Goal: Transaction & Acquisition: Purchase product/service

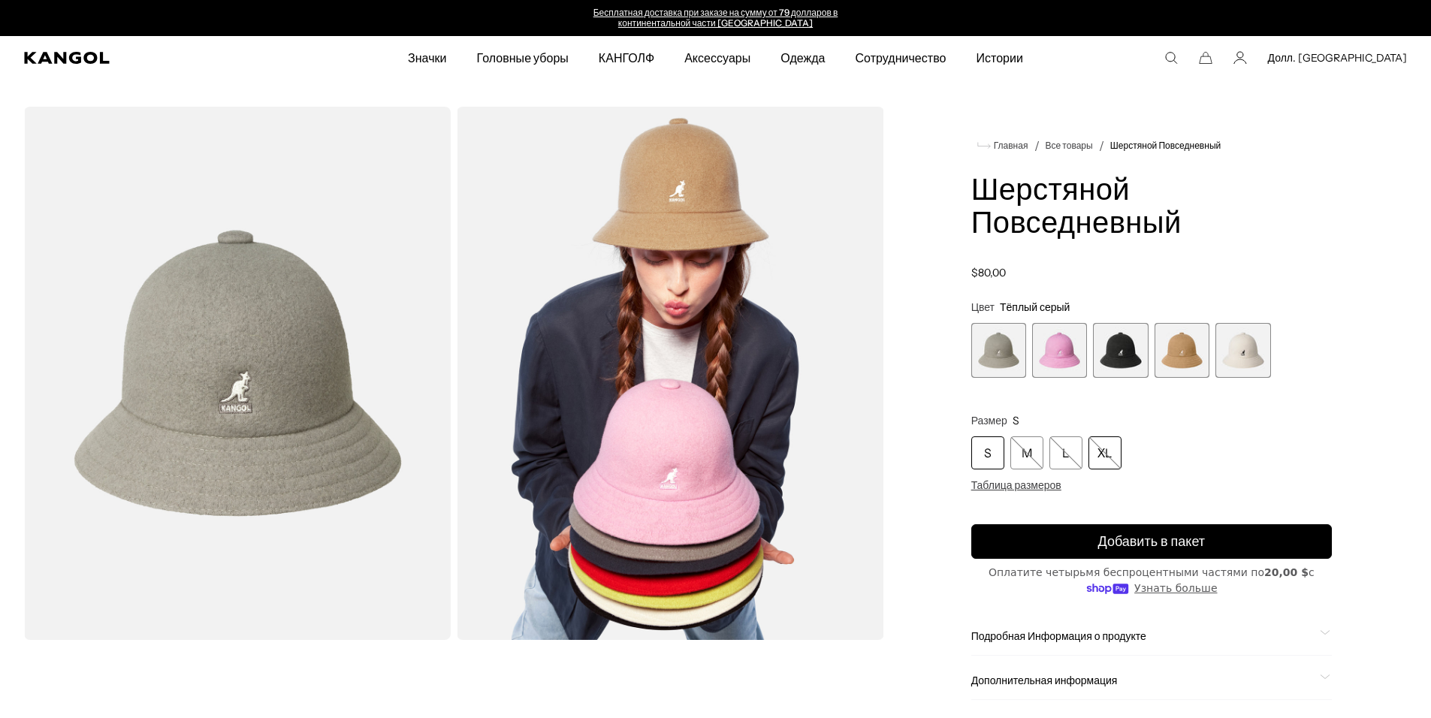
click at [1105, 461] on div "ХL" at bounding box center [1104, 452] width 33 height 33
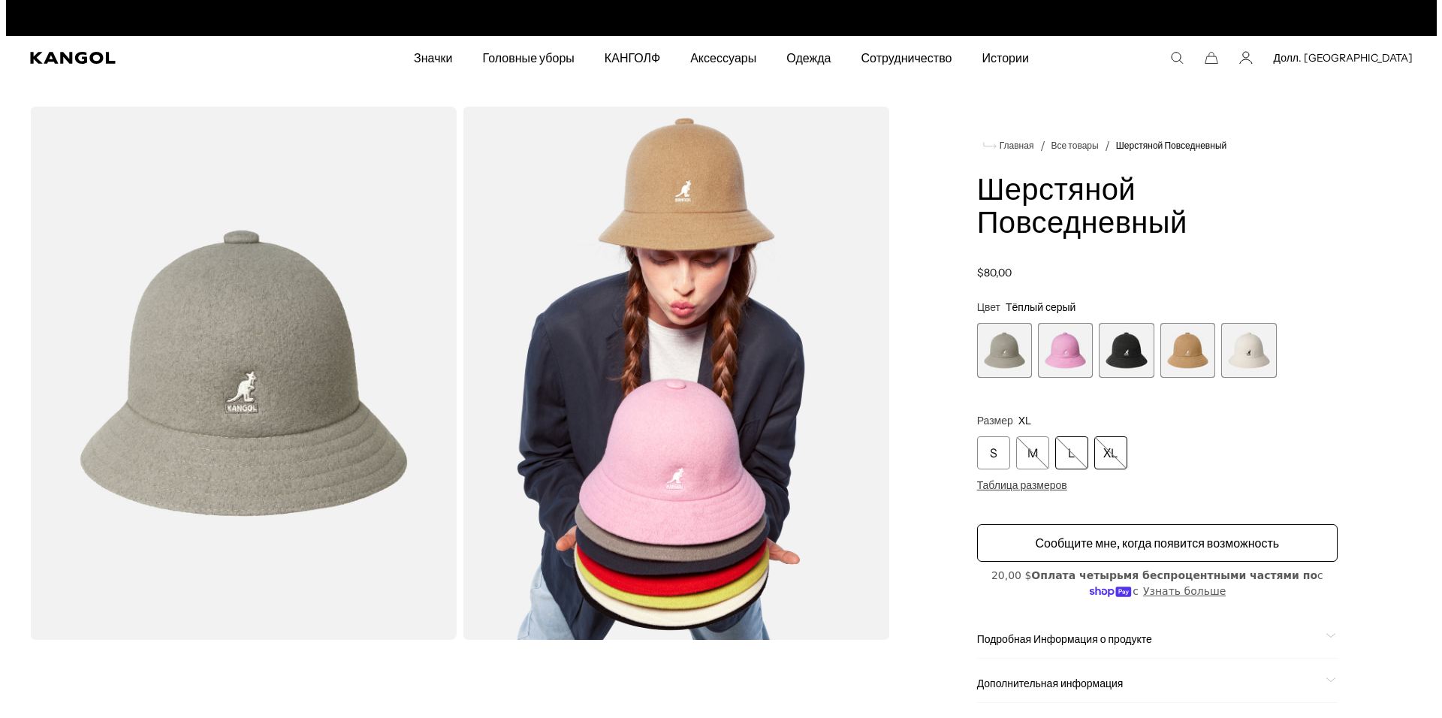
scroll to position [0, 309]
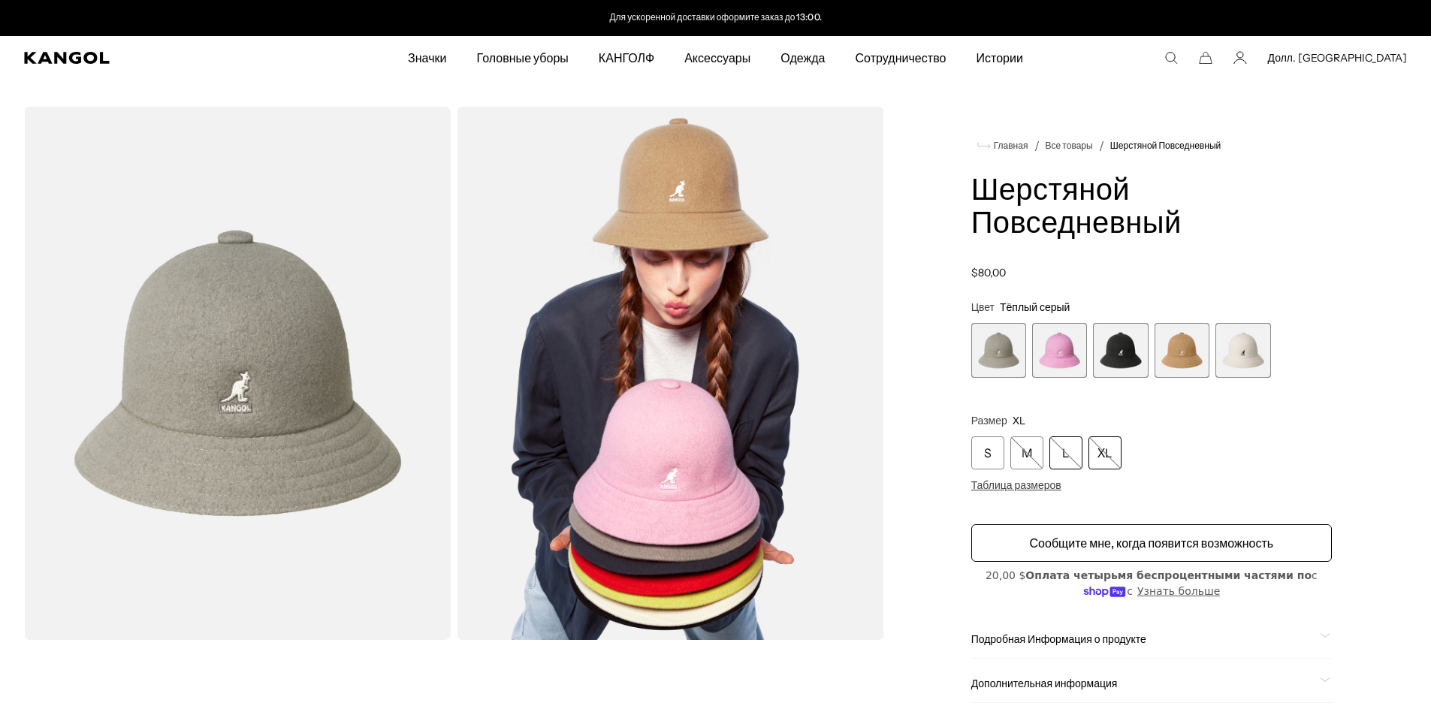
click at [1068, 458] on div "L" at bounding box center [1065, 452] width 33 height 33
click at [1033, 458] on div "M" at bounding box center [1026, 452] width 33 height 33
click at [1003, 480] on ya-tr-span "Таблица размеров" at bounding box center [1016, 485] width 90 height 14
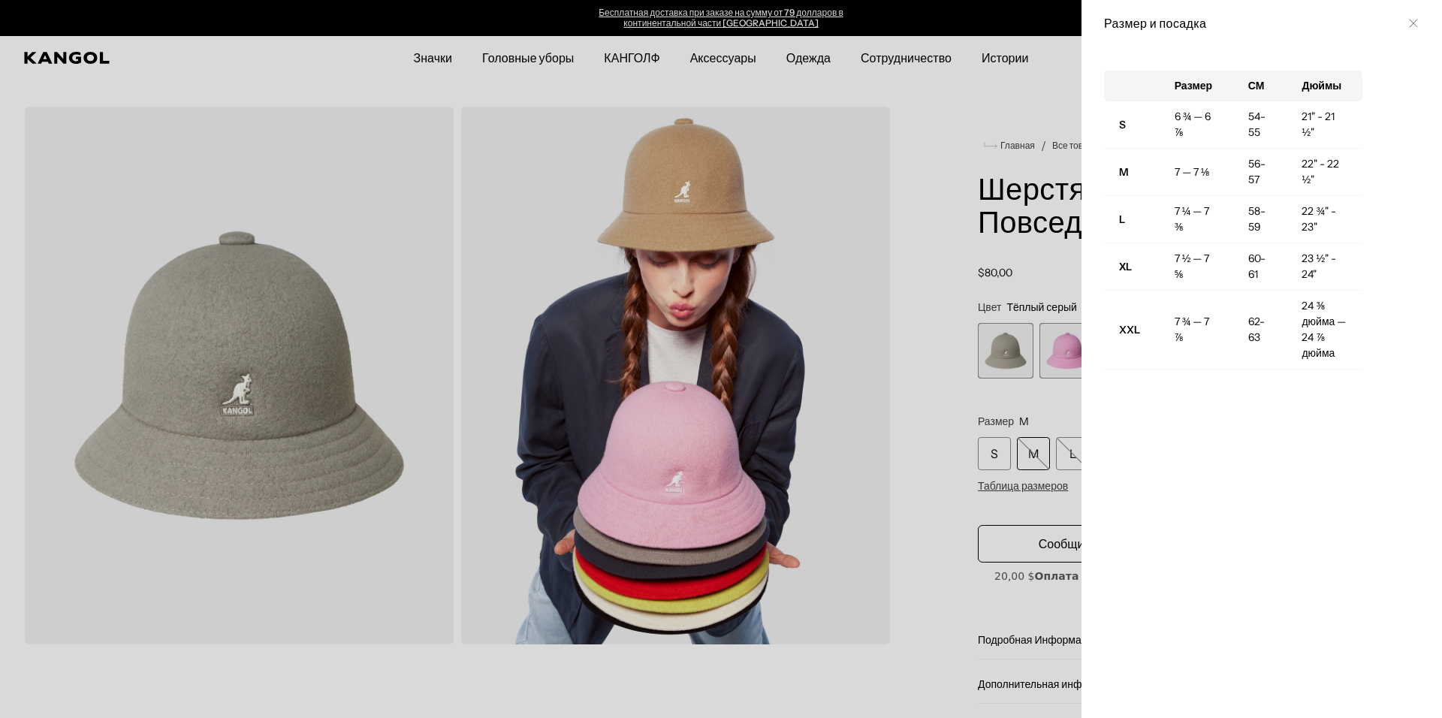
click at [741, 259] on div at bounding box center [721, 359] width 1442 height 718
